Goal: Task Accomplishment & Management: Complete application form

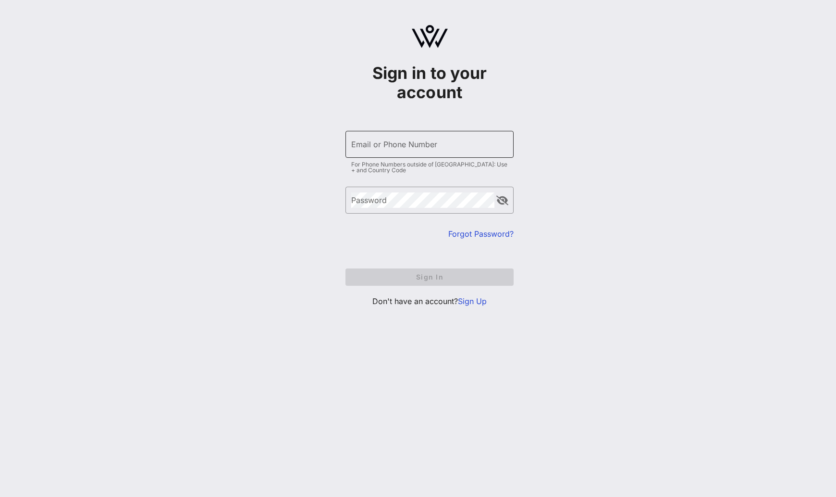
click at [380, 149] on input "Email or Phone Number" at bounding box center [429, 144] width 157 height 15
click at [269, 161] on div "Sign in to your account ​ Email or Phone Number For Phone Numbers outside of [G…" at bounding box center [429, 169] width 813 height 339
click at [474, 299] on link "Sign Up" at bounding box center [472, 301] width 29 height 10
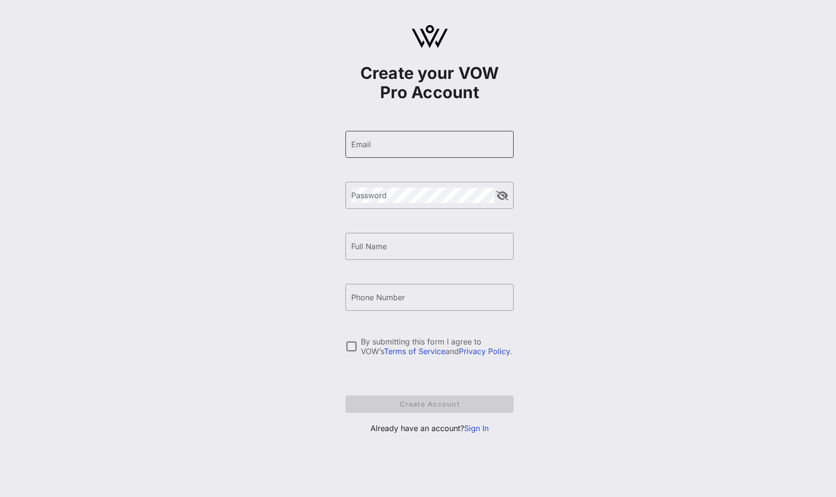
click at [369, 140] on input "Email" at bounding box center [429, 144] width 157 height 15
type input "[EMAIL_ADDRESS][DOMAIN_NAME]"
type input "[PERSON_NAME]"
type input "[PHONE_NUMBER]"
click at [392, 186] on div "Password" at bounding box center [422, 195] width 143 height 27
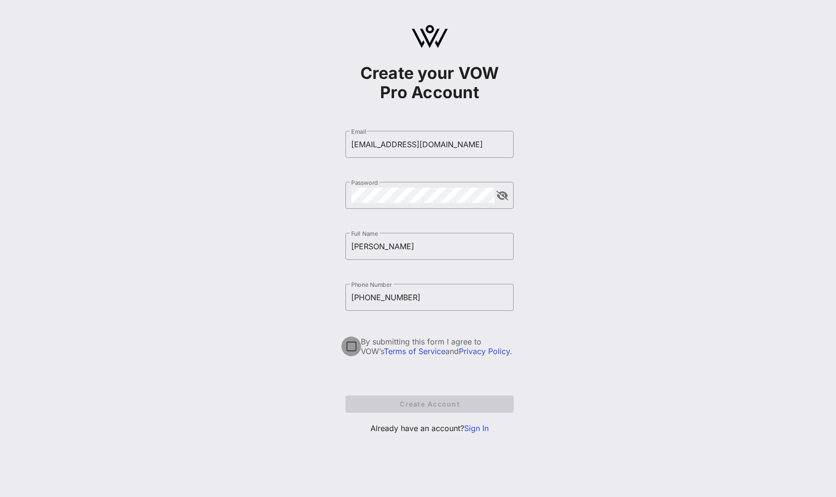
click at [357, 346] on div at bounding box center [351, 346] width 16 height 16
click at [402, 396] on button "Create Account" at bounding box center [430, 403] width 168 height 17
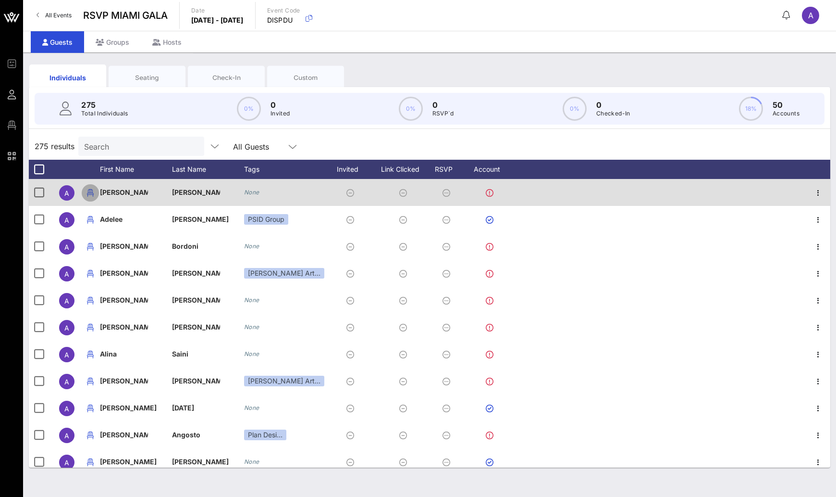
click at [92, 193] on icon "button" at bounding box center [91, 193] width 12 height 12
